Goal: Information Seeking & Learning: Check status

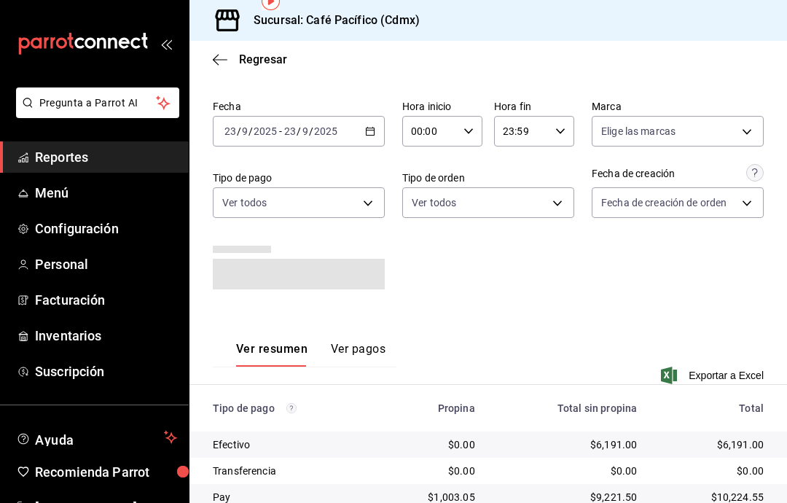
scroll to position [40, 0]
click at [92, 165] on span "Reportes" at bounding box center [106, 157] width 142 height 20
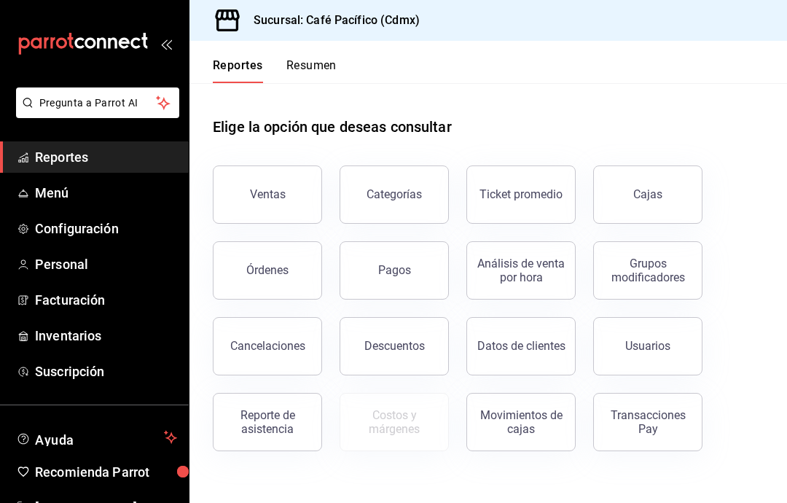
click at [289, 165] on button "Ventas" at bounding box center [267, 194] width 109 height 58
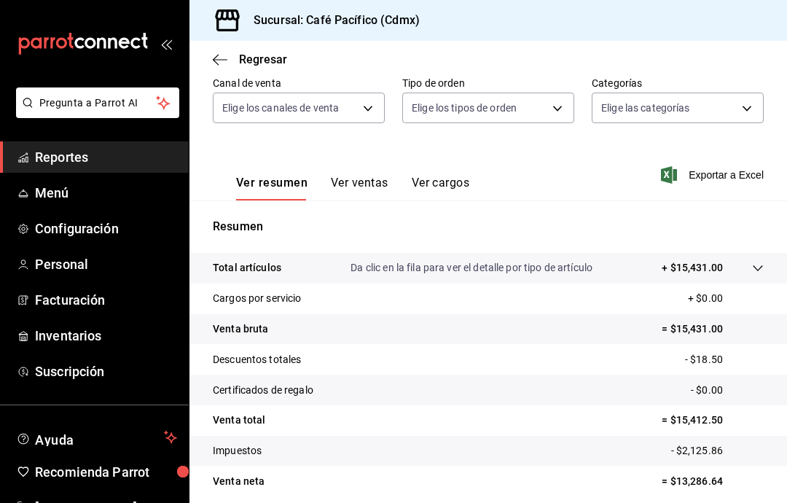
scroll to position [137, 0]
click at [766, 254] on tr "Total artículos Da clic en la fila para ver el detalle por tipo de artículo + $…" at bounding box center [489, 269] width 598 height 31
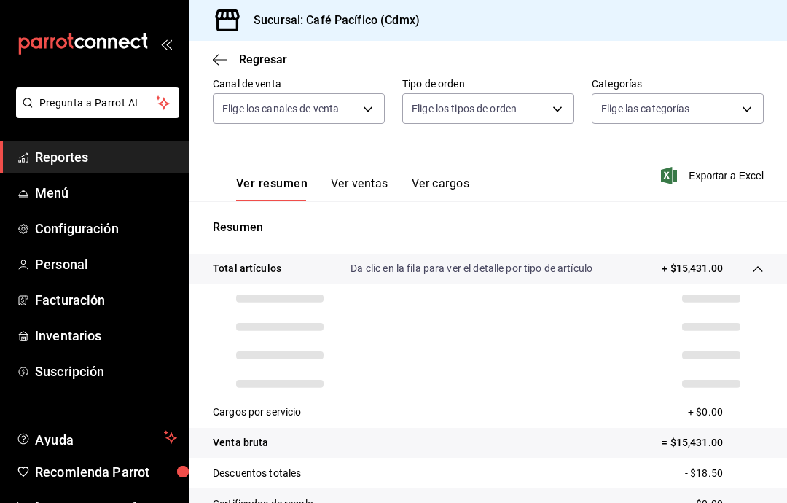
click at [761, 263] on icon at bounding box center [758, 269] width 12 height 12
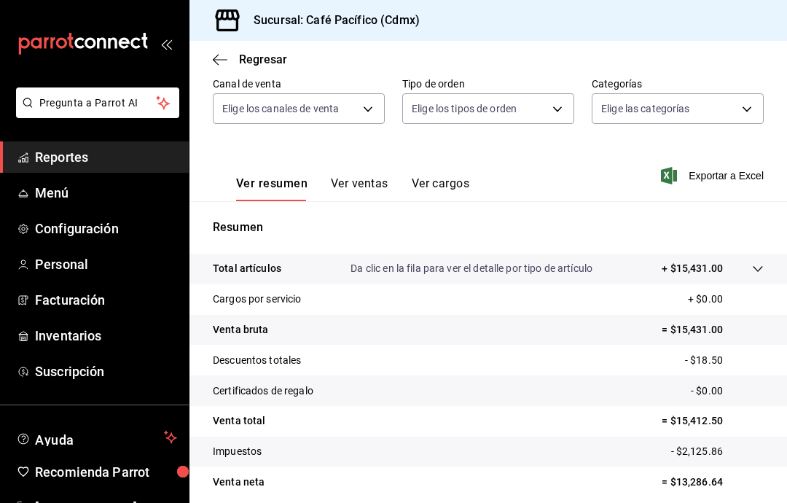
click at [755, 266] on icon at bounding box center [757, 269] width 9 height 6
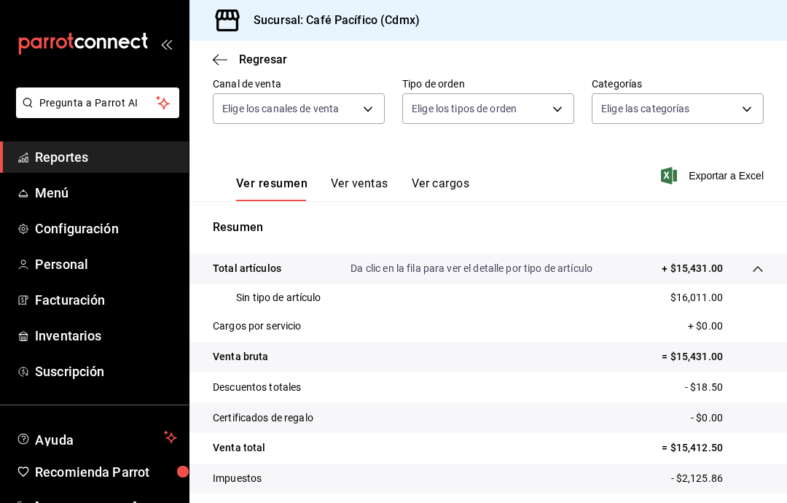
click at [750, 261] on div at bounding box center [743, 268] width 41 height 15
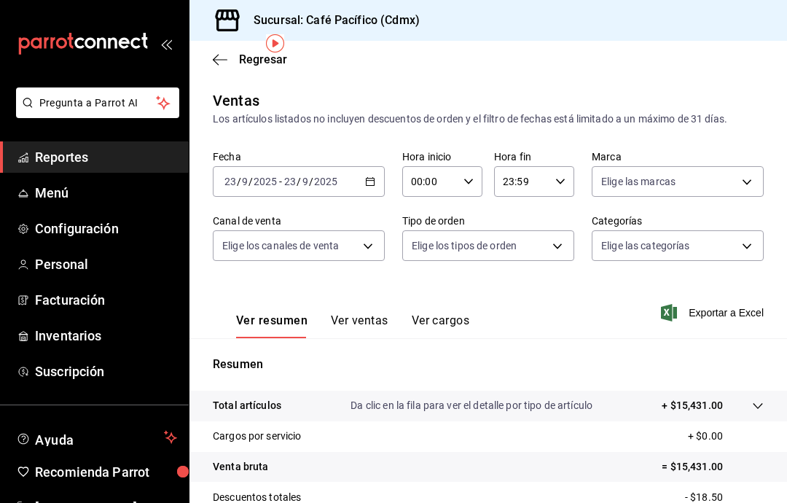
scroll to position [0, 0]
click at [148, 151] on span "Reportes" at bounding box center [106, 157] width 142 height 20
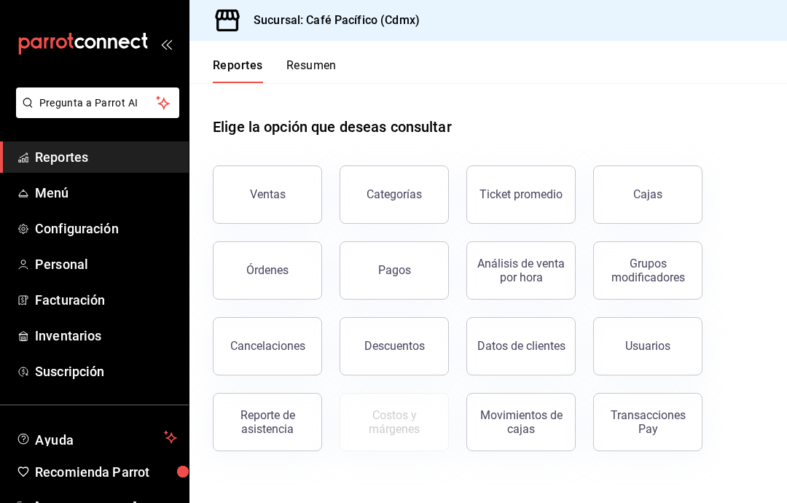
click at [261, 317] on button "Cancelaciones" at bounding box center [267, 346] width 109 height 58
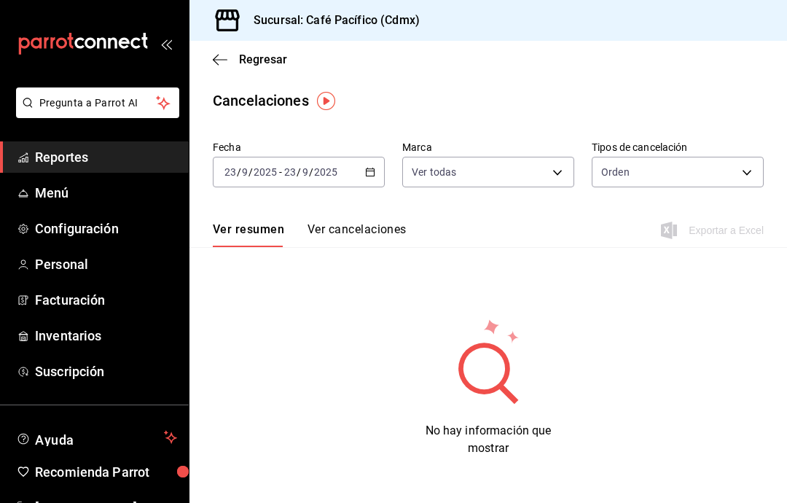
click at [367, 184] on div "[DATE] [DATE] - [DATE] [DATE]" at bounding box center [299, 172] width 172 height 31
click at [369, 179] on div "[DATE] [DATE] - [DATE] [DATE]" at bounding box center [299, 172] width 172 height 31
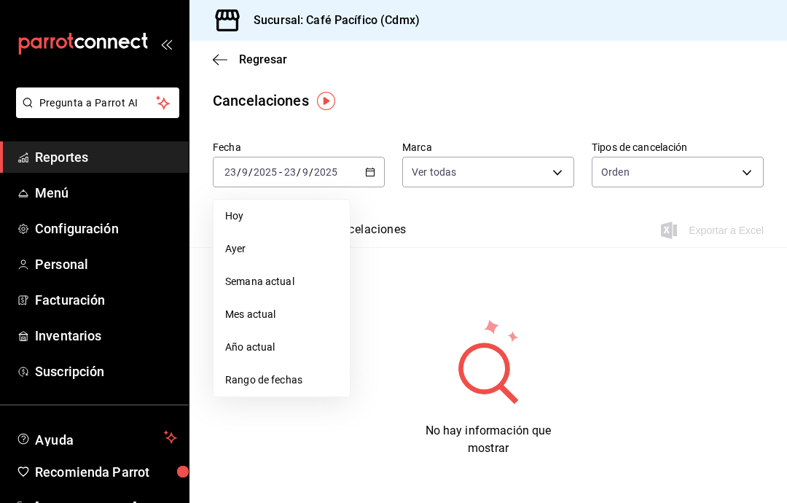
click at [281, 232] on li "Hoy" at bounding box center [282, 216] width 136 height 33
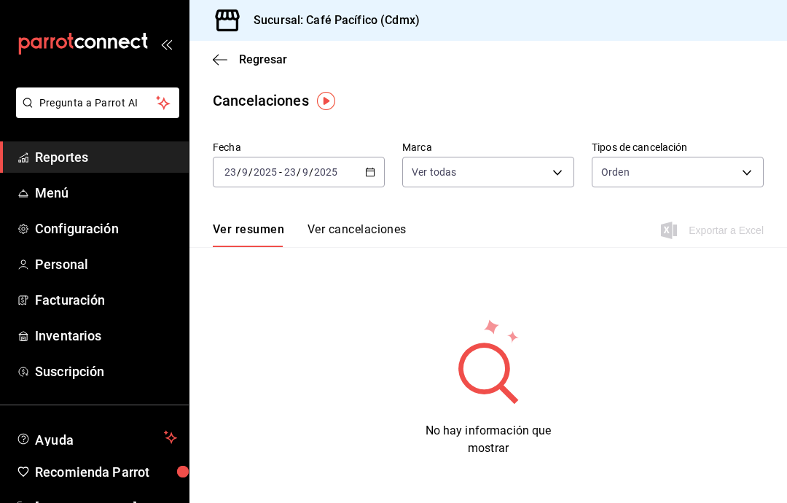
click at [550, 168] on body "Pregunta a Parrot AI Reportes Menú Configuración Personal Facturación Inventari…" at bounding box center [393, 251] width 787 height 503
click at [553, 158] on div at bounding box center [393, 251] width 787 height 503
click at [727, 160] on body "Pregunta a Parrot AI Reportes Menú Configuración Personal Facturación Inventari…" at bounding box center [393, 251] width 787 height 503
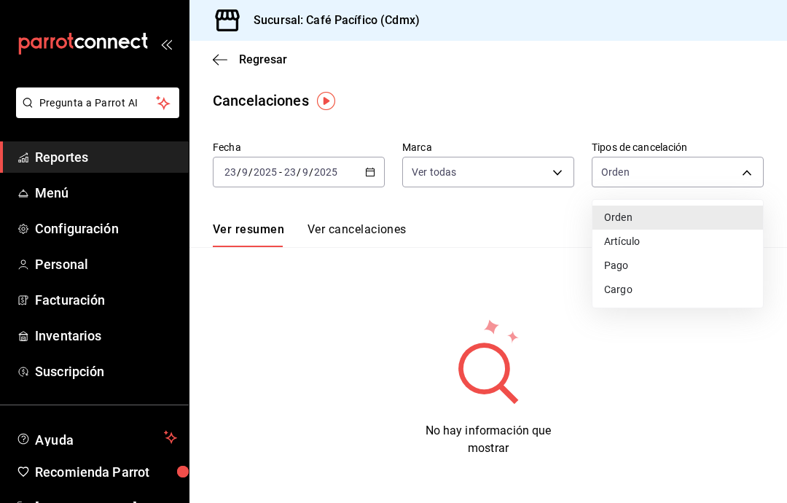
click at [716, 165] on div at bounding box center [393, 251] width 787 height 503
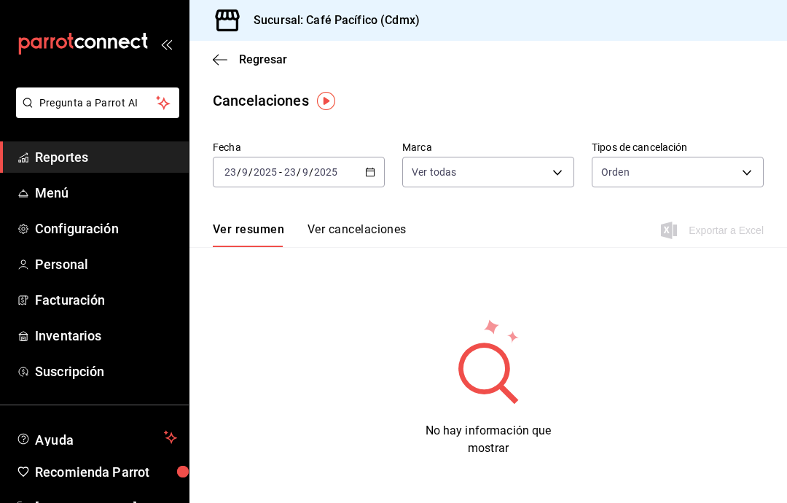
click at [324, 246] on button "Ver cancelaciones" at bounding box center [357, 234] width 99 height 25
click at [356, 176] on div "[DATE] [DATE] - [DATE] [DATE]" at bounding box center [299, 172] width 172 height 31
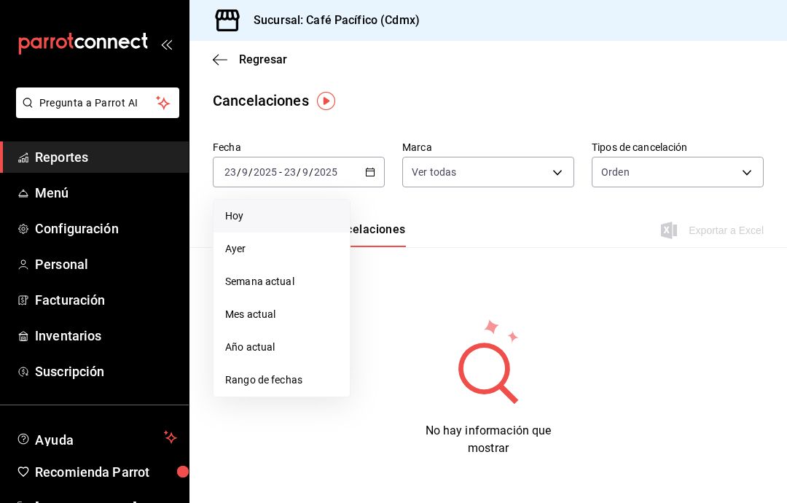
click at [122, 152] on span "Reportes" at bounding box center [106, 157] width 142 height 20
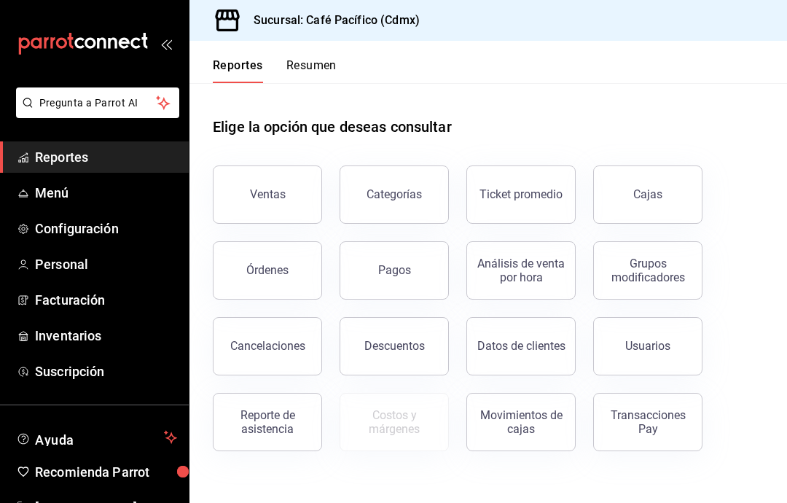
click at [660, 333] on button "Usuarios" at bounding box center [647, 346] width 109 height 58
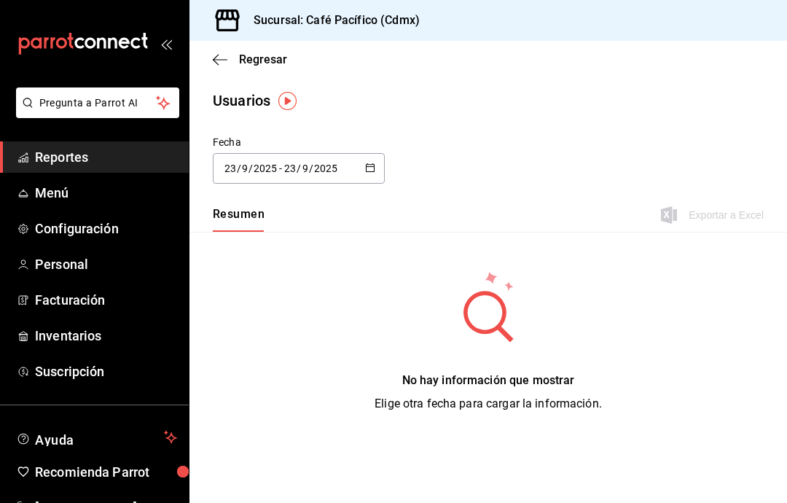
click at [59, 142] on link "Reportes" at bounding box center [94, 156] width 189 height 31
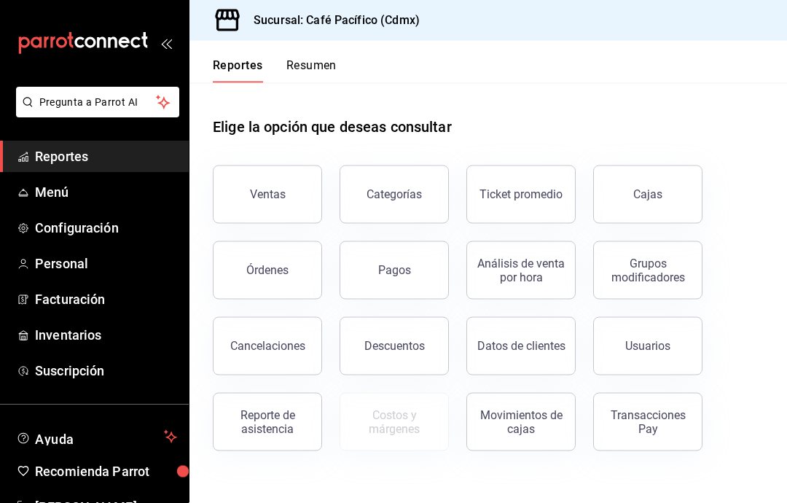
scroll to position [58, 0]
click at [509, 408] on div "Movimientos de cajas" at bounding box center [521, 422] width 90 height 28
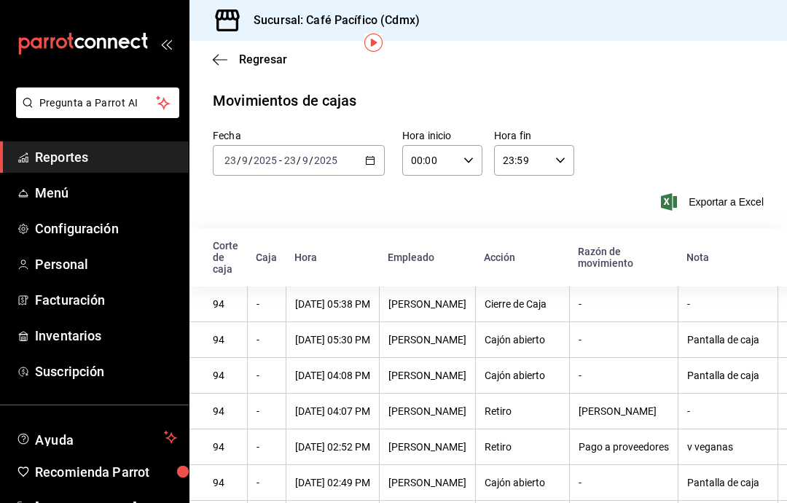
click at [370, 155] on icon "button" at bounding box center [370, 160] width 10 height 10
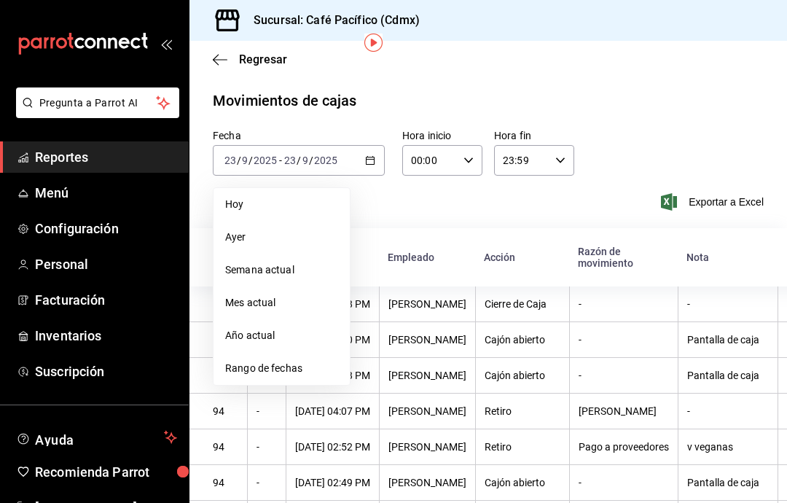
click at [309, 230] on span "Ayer" at bounding box center [281, 237] width 113 height 15
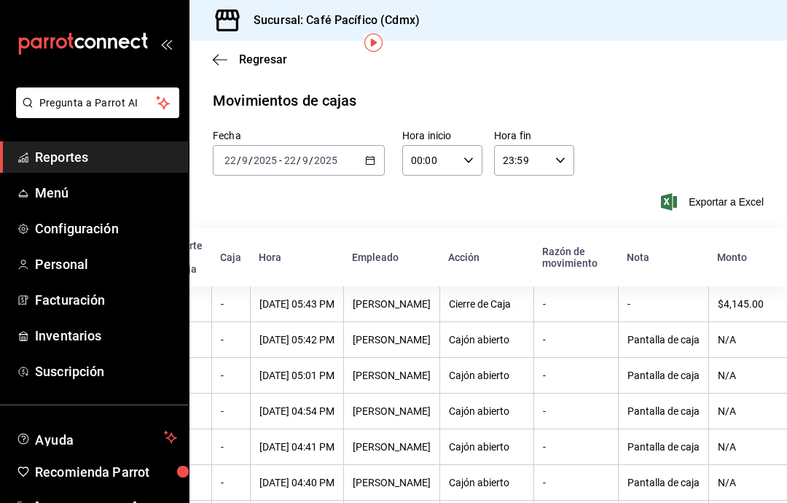
click at [160, 152] on span "Reportes" at bounding box center [106, 157] width 142 height 20
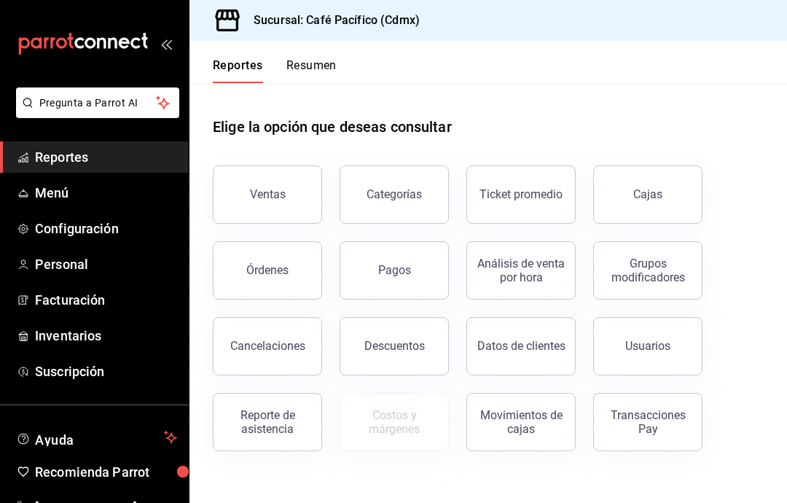
click at [270, 165] on button "Ventas" at bounding box center [267, 194] width 109 height 58
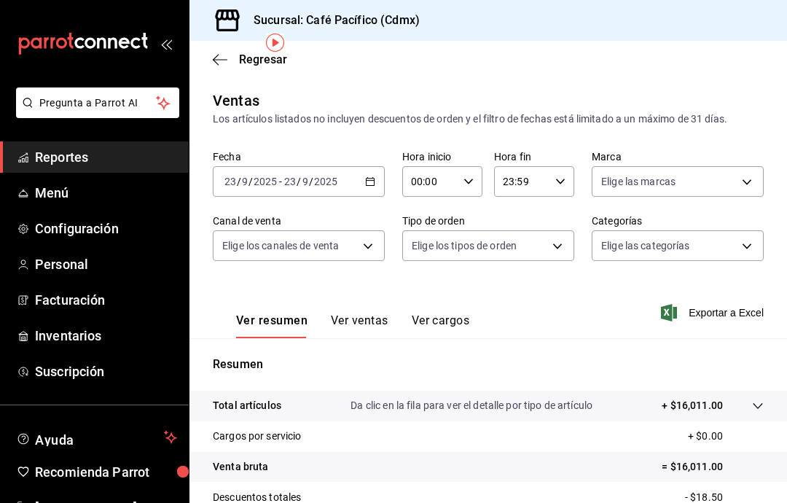
click at [130, 150] on span "Reportes" at bounding box center [106, 157] width 142 height 20
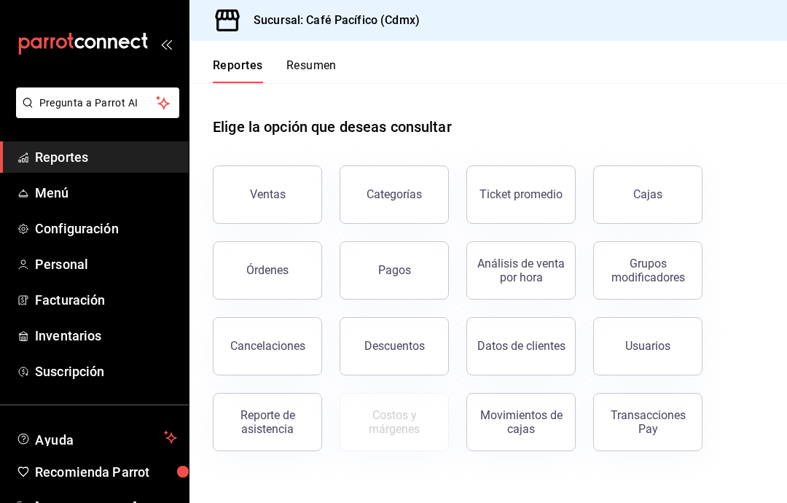
click at [376, 241] on button "Pagos" at bounding box center [394, 270] width 109 height 58
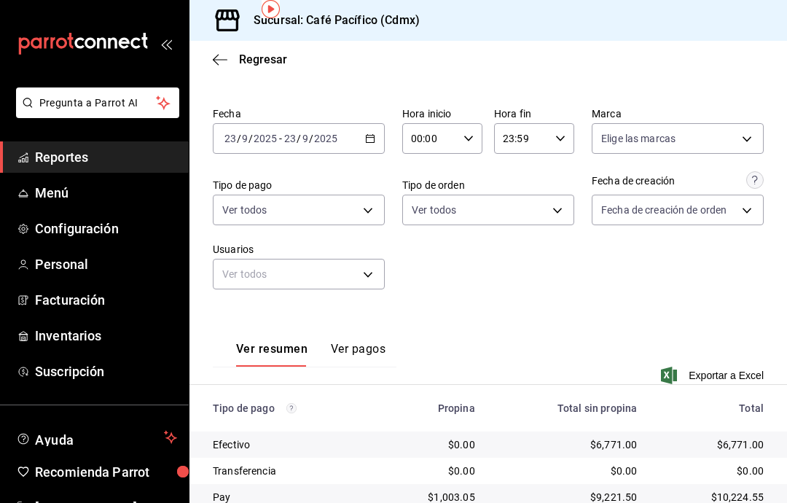
scroll to position [33, 0]
